Goal: Browse casually: Explore the website without a specific task or goal

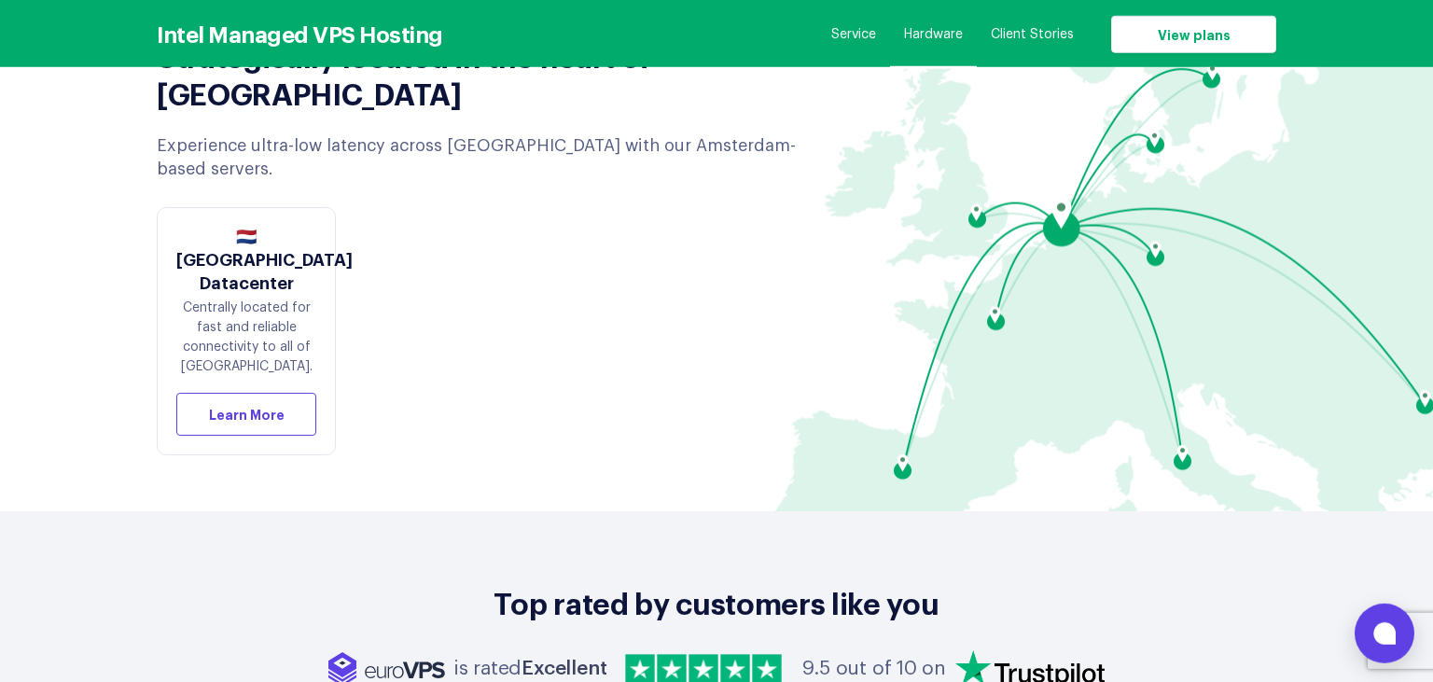
scroll to position [6500, 0]
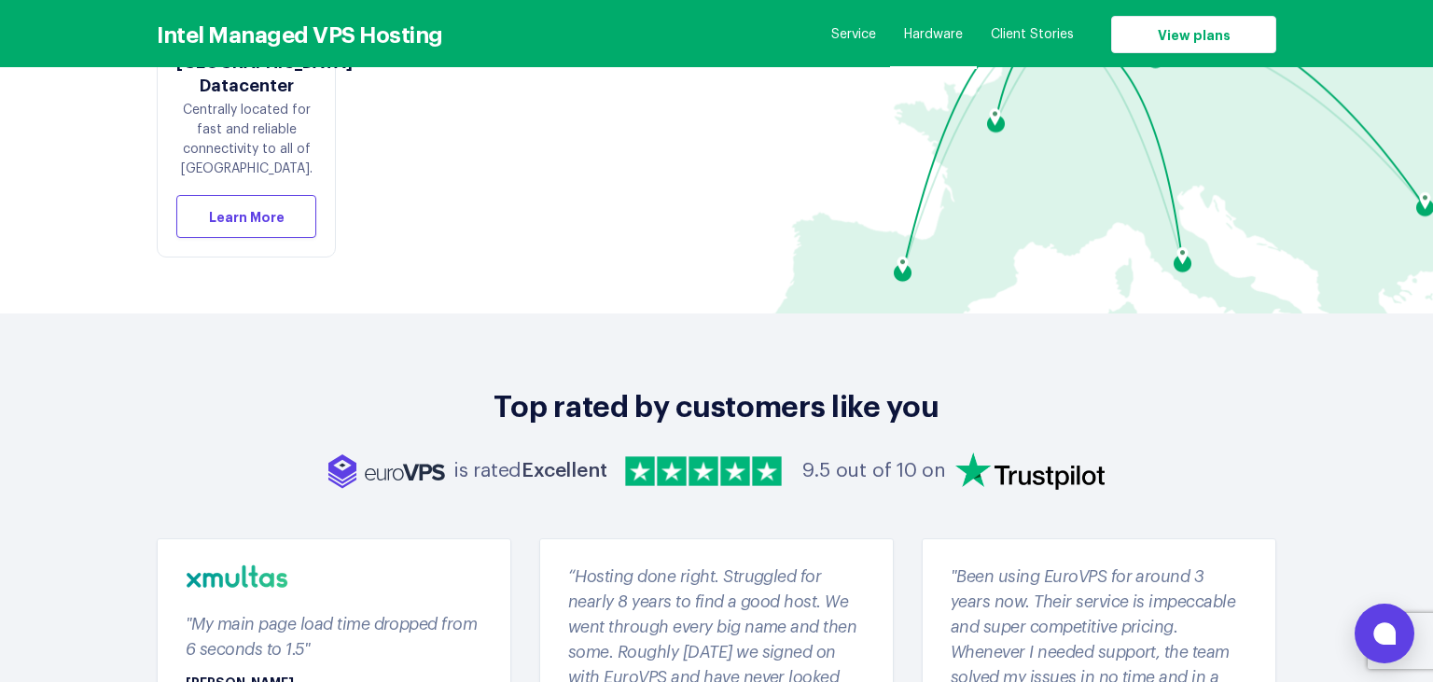
click at [663, 385] on h2 "Top rated by customers like you" at bounding box center [716, 403] width 1119 height 37
drag, startPoint x: 662, startPoint y: 260, endPoint x: 677, endPoint y: 263, distance: 15.2
click at [677, 385] on h2 "Top rated by customers like you" at bounding box center [716, 403] width 1119 height 37
click at [750, 385] on h2 "Top rated by customers like you" at bounding box center [716, 403] width 1119 height 37
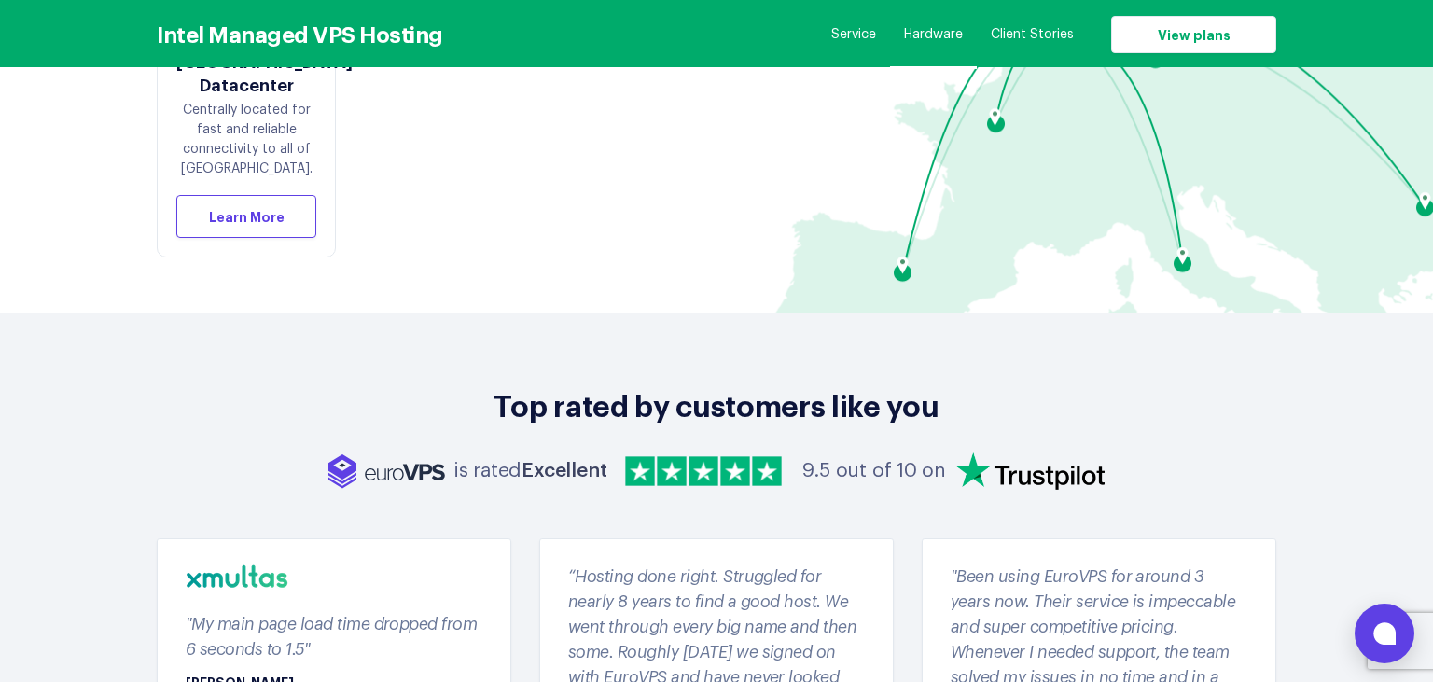
click at [860, 385] on h2 "Top rated by customers like you" at bounding box center [716, 403] width 1119 height 37
click at [923, 385] on h2 "Top rated by customers like you" at bounding box center [716, 403] width 1119 height 37
click at [762, 385] on h2 "Top rated by customers like you" at bounding box center [716, 403] width 1119 height 37
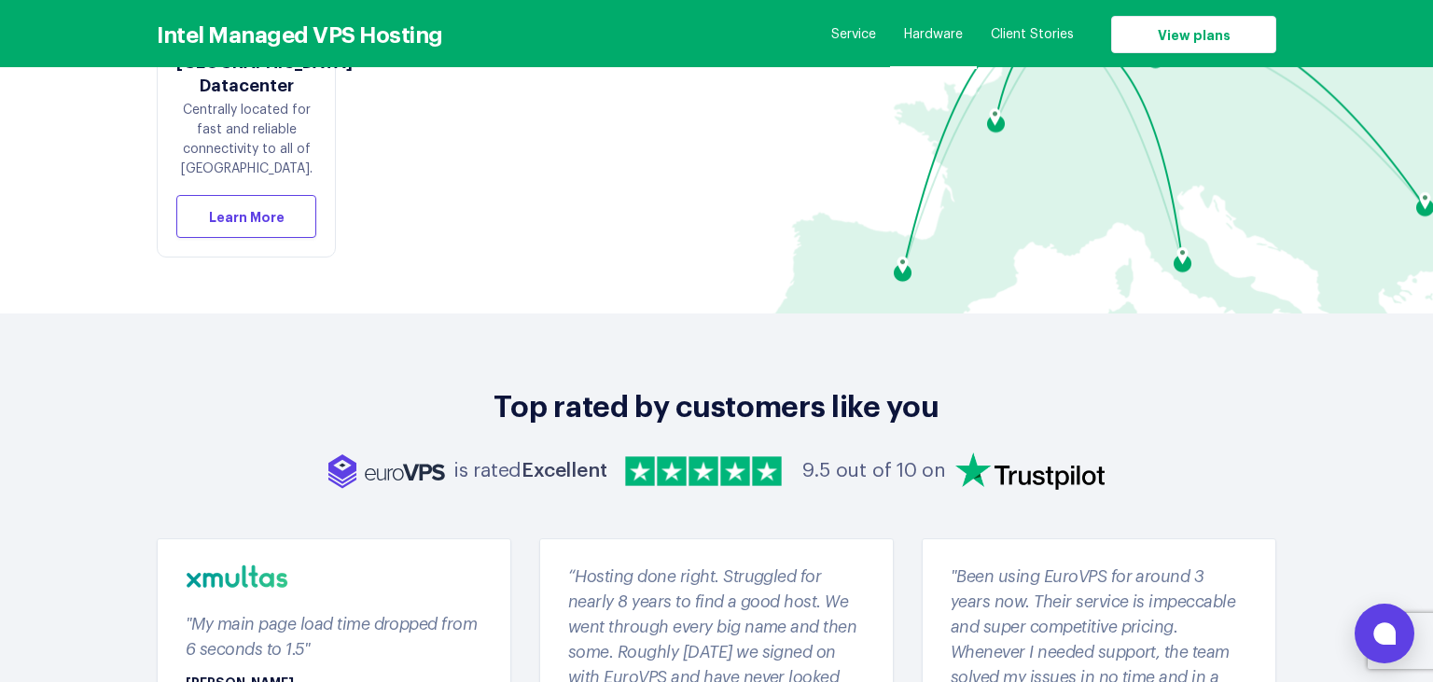
click at [762, 385] on h2 "Top rated by customers like you" at bounding box center [716, 403] width 1119 height 37
click at [653, 385] on h2 "Top rated by customers like you" at bounding box center [716, 403] width 1119 height 37
click at [576, 385] on h2 "Top rated by customers like you" at bounding box center [716, 403] width 1119 height 37
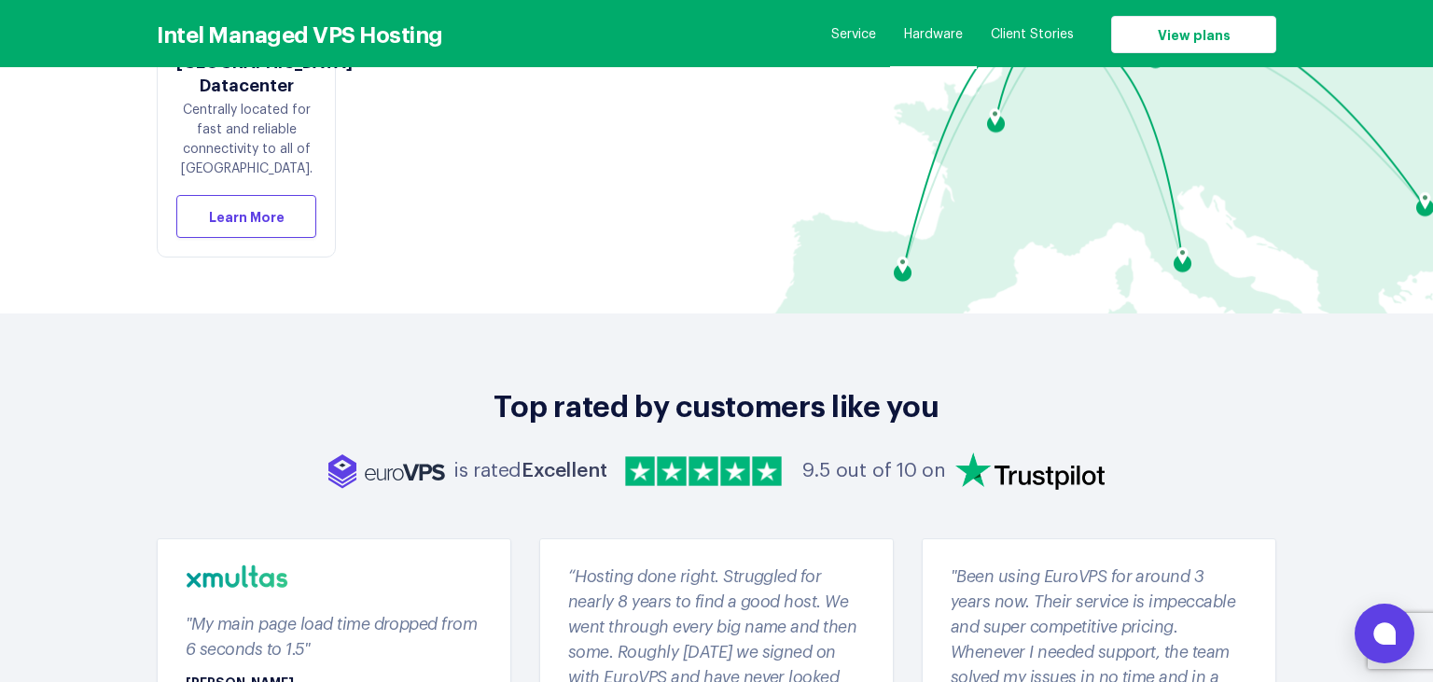
click at [547, 385] on h2 "Top rated by customers like you" at bounding box center [716, 403] width 1119 height 37
click at [520, 385] on h2 "Top rated by customers like you" at bounding box center [716, 403] width 1119 height 37
click at [564, 385] on h2 "Top rated by customers like you" at bounding box center [716, 403] width 1119 height 37
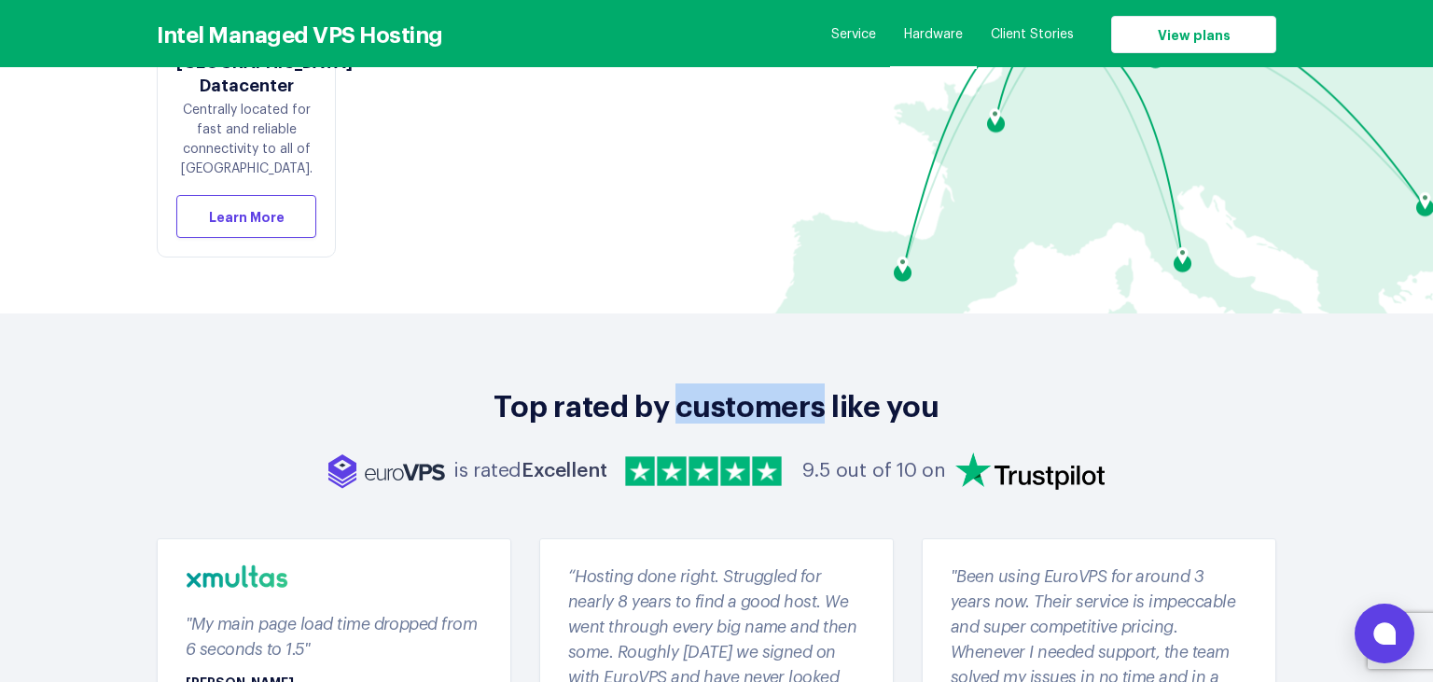
drag, startPoint x: 680, startPoint y: 269, endPoint x: 823, endPoint y: 277, distance: 143.0
click at [823, 385] on h2 "Top rated by customers like you" at bounding box center [716, 403] width 1119 height 37
drag, startPoint x: 879, startPoint y: 271, endPoint x: 827, endPoint y: 271, distance: 51.3
click at [827, 385] on h2 "Top rated by customers like you" at bounding box center [716, 403] width 1119 height 37
click at [800, 385] on h2 "Top rated by customers like you" at bounding box center [716, 403] width 1119 height 37
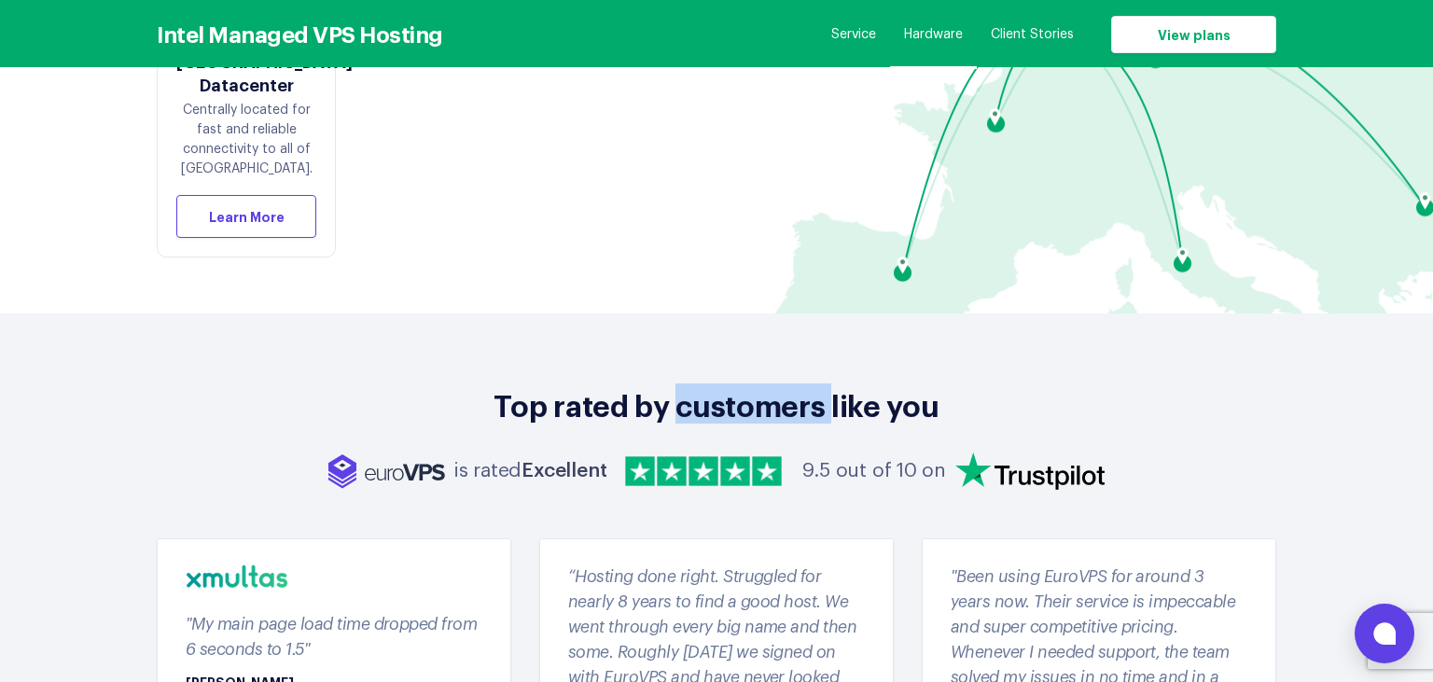
click at [800, 385] on h2 "Top rated by customers like you" at bounding box center [716, 403] width 1119 height 37
click at [769, 385] on h2 "Top rated by customers like you" at bounding box center [716, 403] width 1119 height 37
drag, startPoint x: 673, startPoint y: 268, endPoint x: 822, endPoint y: 270, distance: 148.3
click at [822, 385] on h2 "Top rated by customers like you" at bounding box center [716, 403] width 1119 height 37
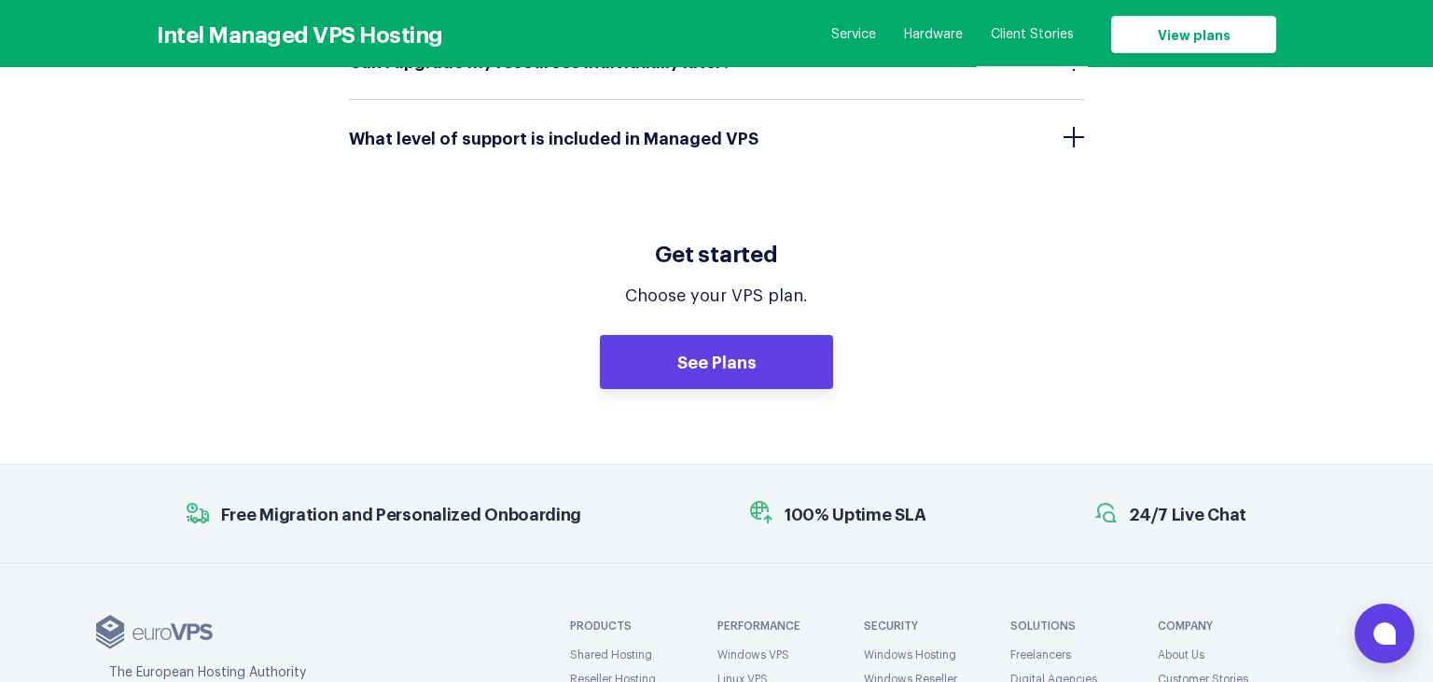
scroll to position [9192, 0]
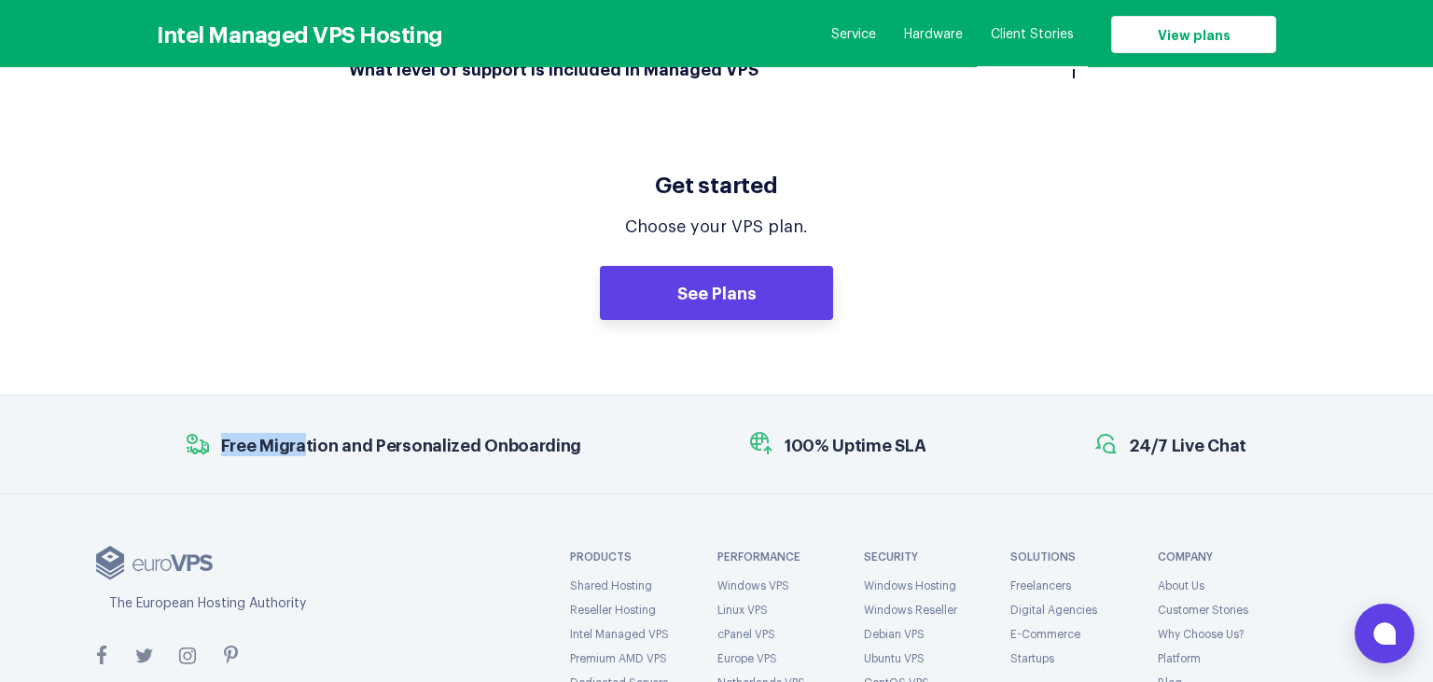
drag, startPoint x: 222, startPoint y: 300, endPoint x: 304, endPoint y: 302, distance: 82.1
click at [304, 433] on span "Free Migration and Personalized Onboarding" at bounding box center [401, 444] width 360 height 23
click at [368, 433] on span "Free Migration and Personalized Onboarding" at bounding box center [401, 444] width 360 height 23
click at [389, 433] on span "Free Migration and Personalized Onboarding" at bounding box center [401, 444] width 360 height 23
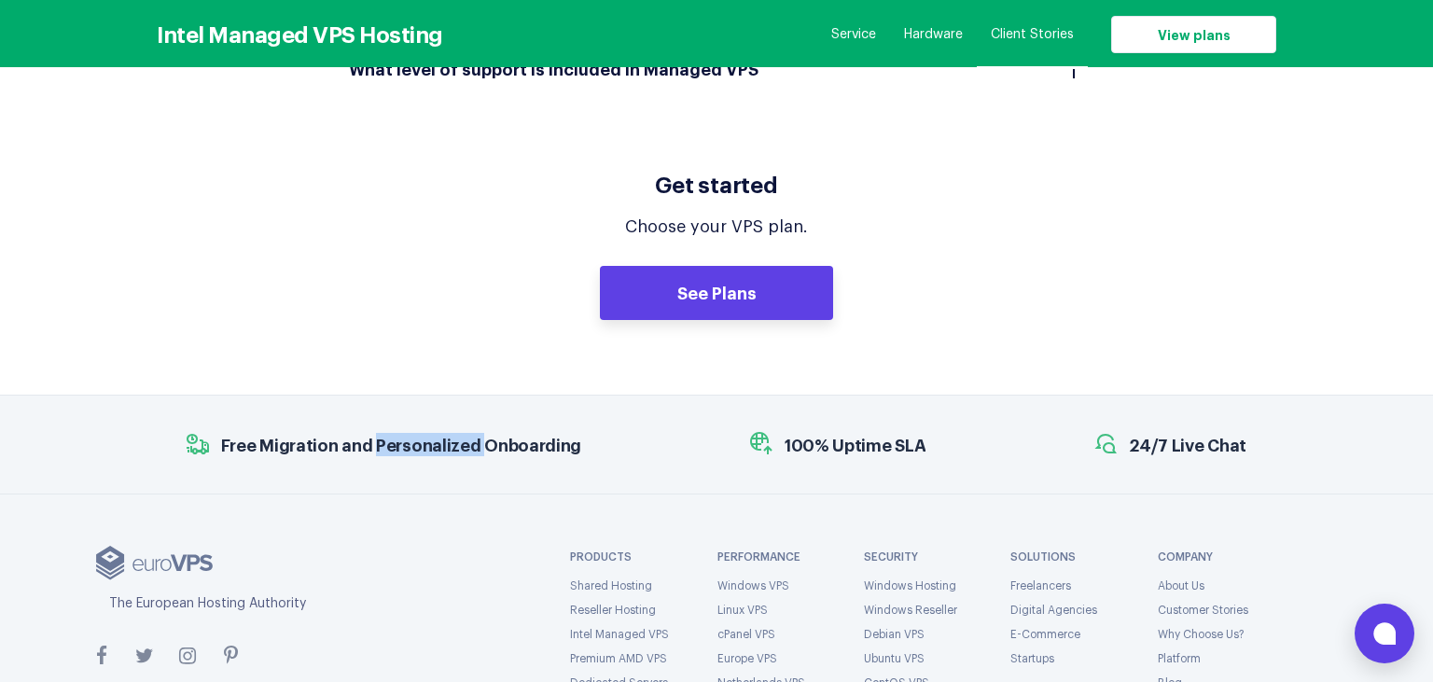
click at [391, 433] on span "Free Migration and Personalized Onboarding" at bounding box center [401, 444] width 360 height 23
click at [510, 433] on span "Free Migration and Personalized Onboarding" at bounding box center [401, 444] width 360 height 23
click at [513, 433] on span "Free Migration and Personalized Onboarding" at bounding box center [401, 444] width 360 height 23
click at [1196, 433] on span "24/7 Live Chat" at bounding box center [1188, 444] width 118 height 23
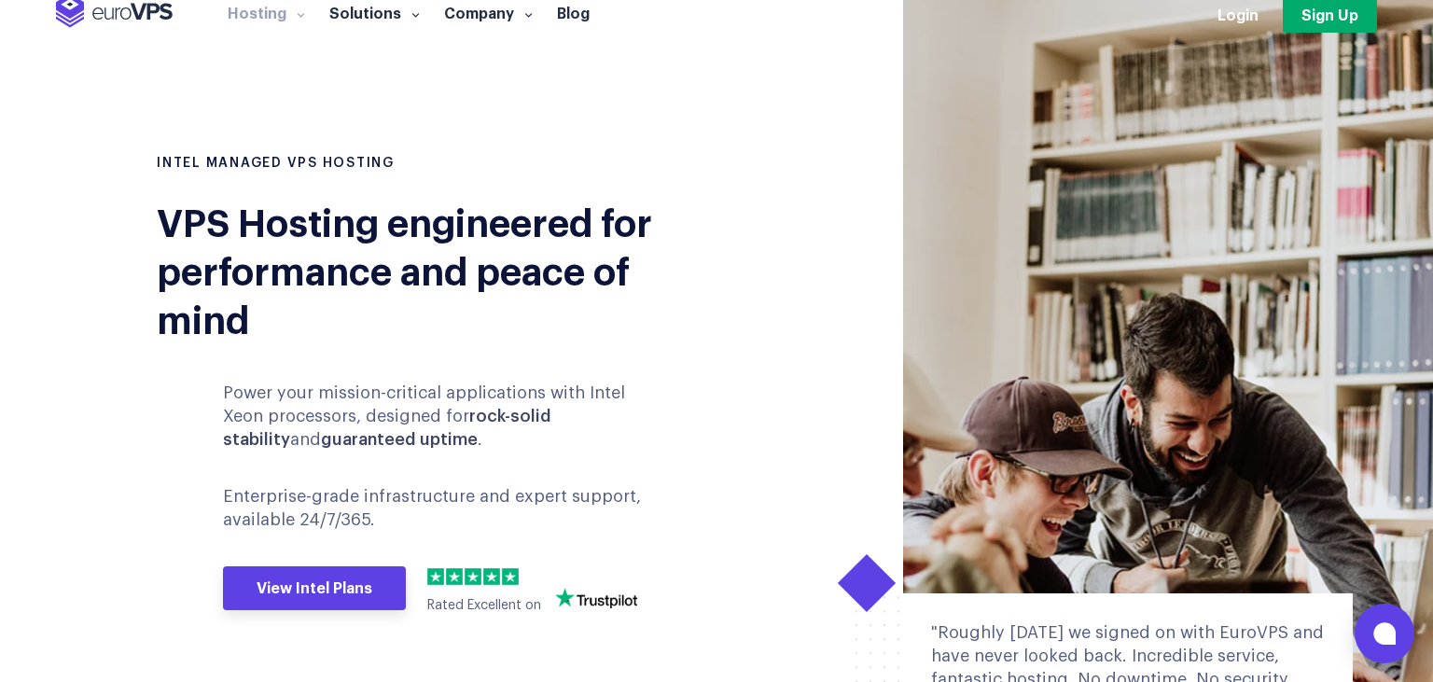
scroll to position [0, 0]
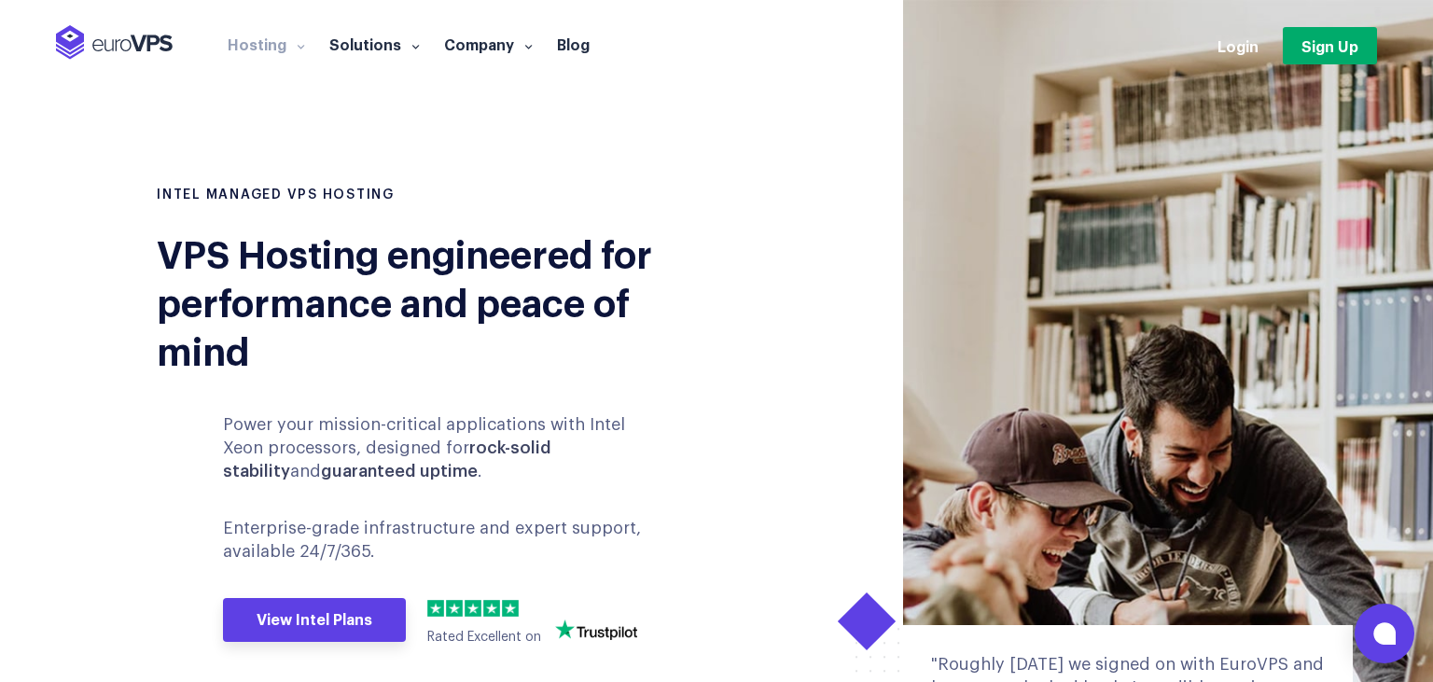
click at [311, 256] on div "VPS Hosting engineered for performance and peace of mind" at bounding box center [430, 301] width 546 height 146
click at [356, 315] on div "VPS Hosting engineered for performance and peace of mind" at bounding box center [430, 301] width 546 height 146
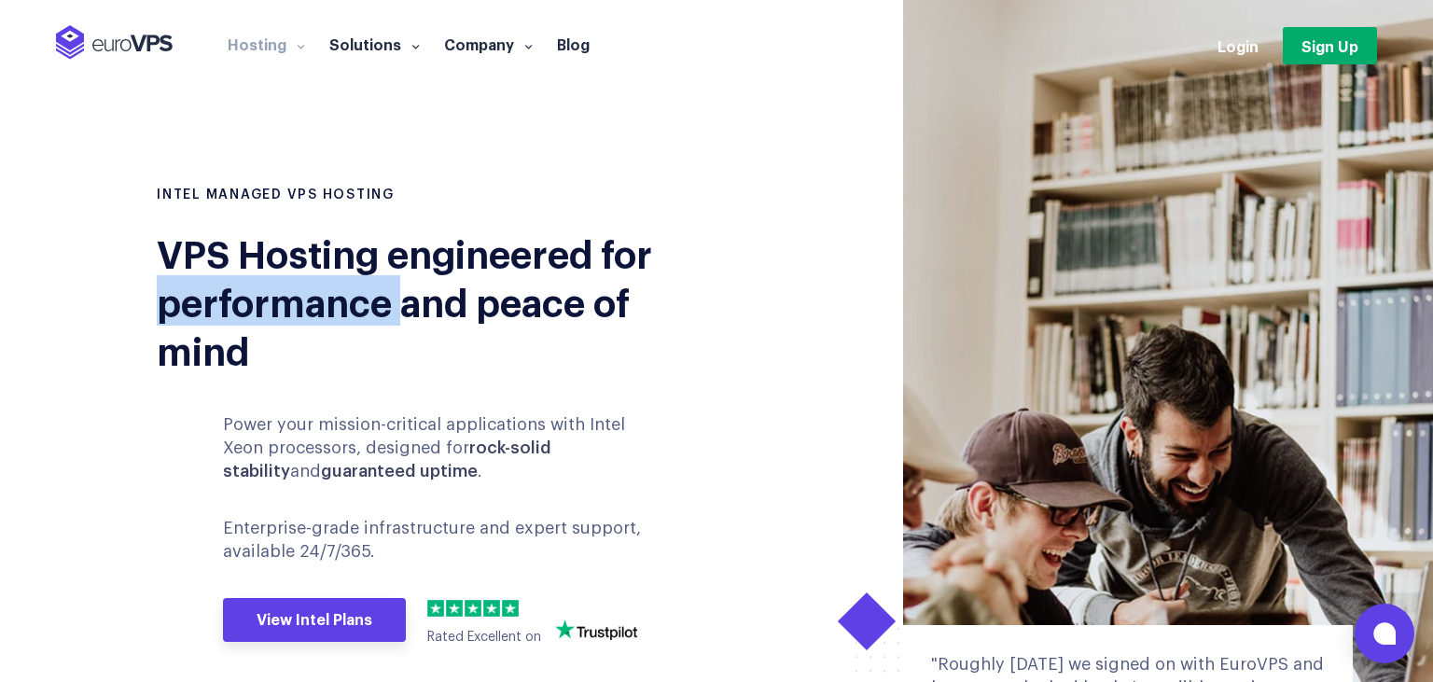
click at [356, 315] on div "VPS Hosting engineered for performance and peace of mind" at bounding box center [430, 301] width 546 height 146
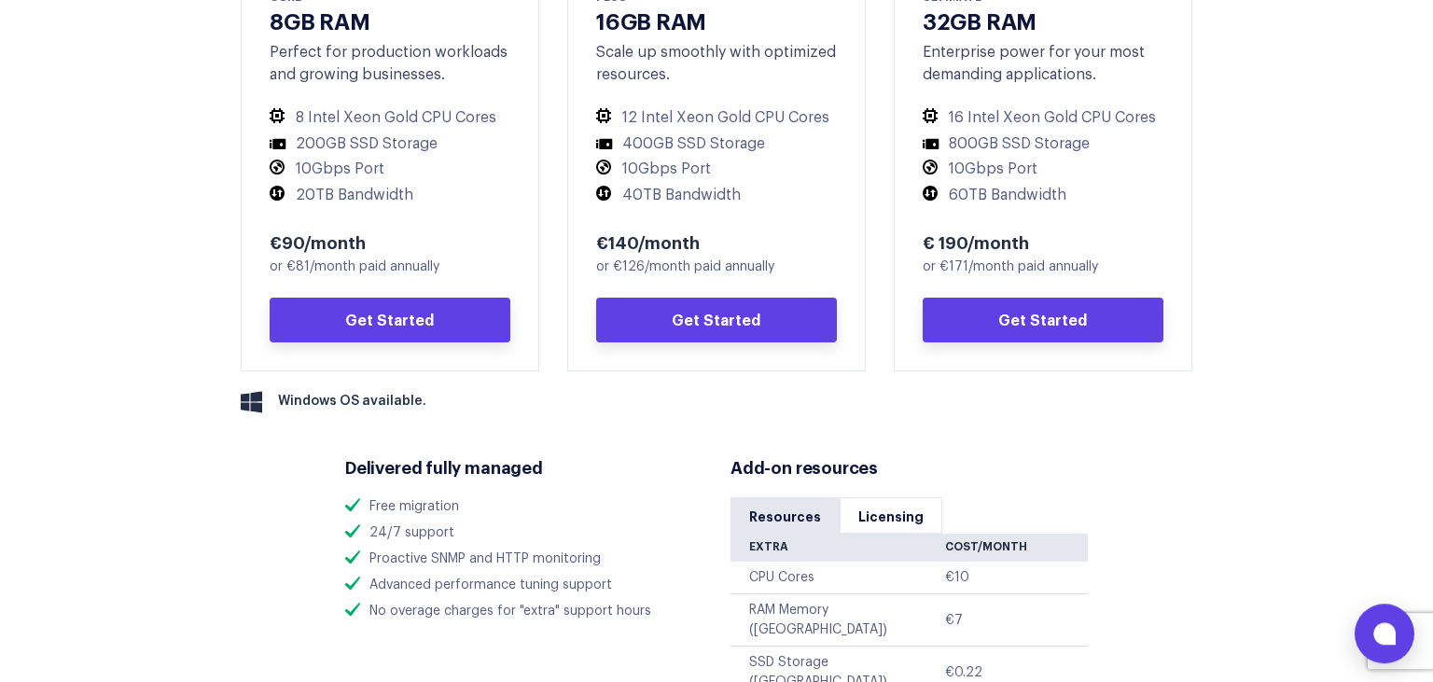
scroll to position [1083, 0]
